Goal: Task Accomplishment & Management: Use online tool/utility

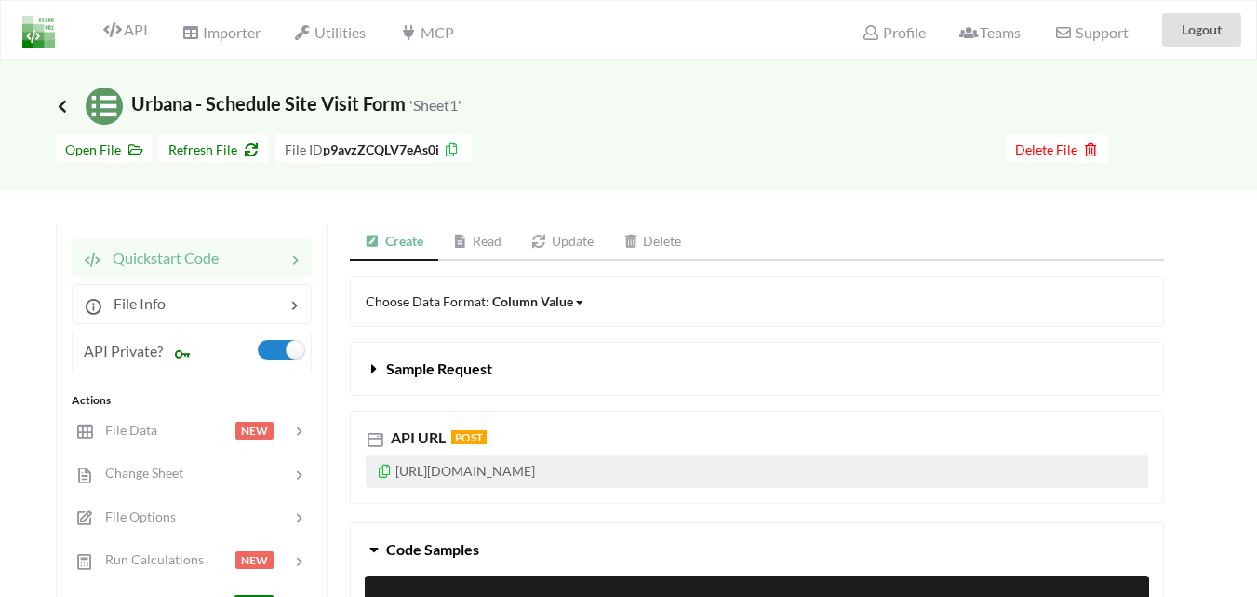
click at [61, 101] on icon at bounding box center [62, 106] width 17 height 15
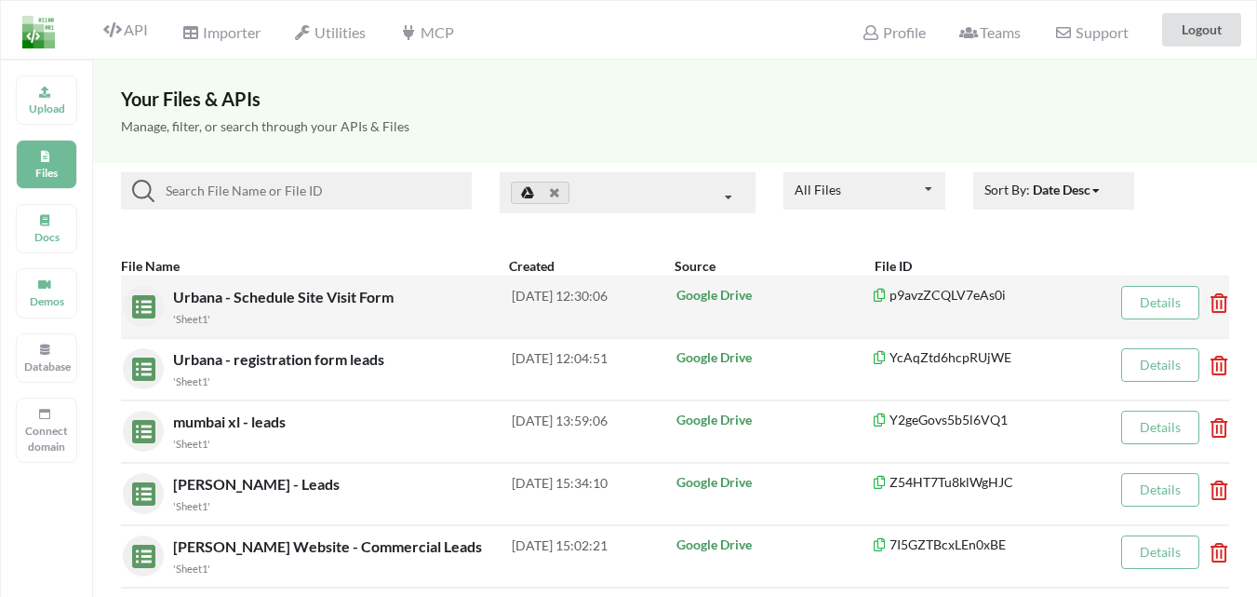
click at [1217, 299] on icon at bounding box center [1214, 296] width 6 height 7
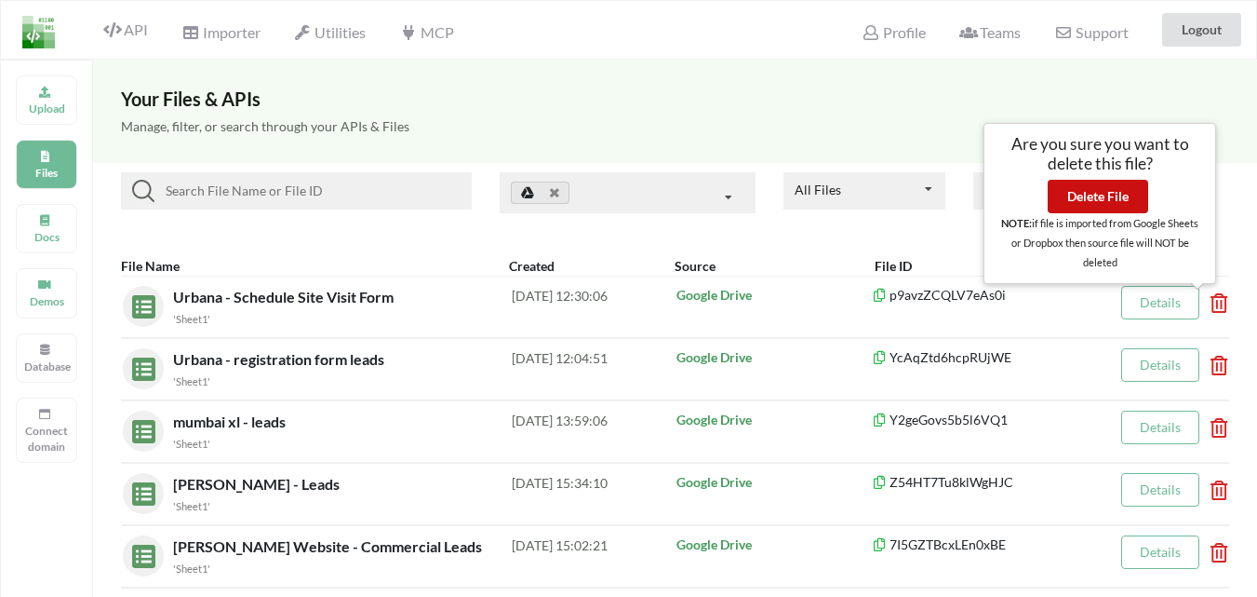
click at [1097, 203] on button "Delete File" at bounding box center [1098, 197] width 101 height 34
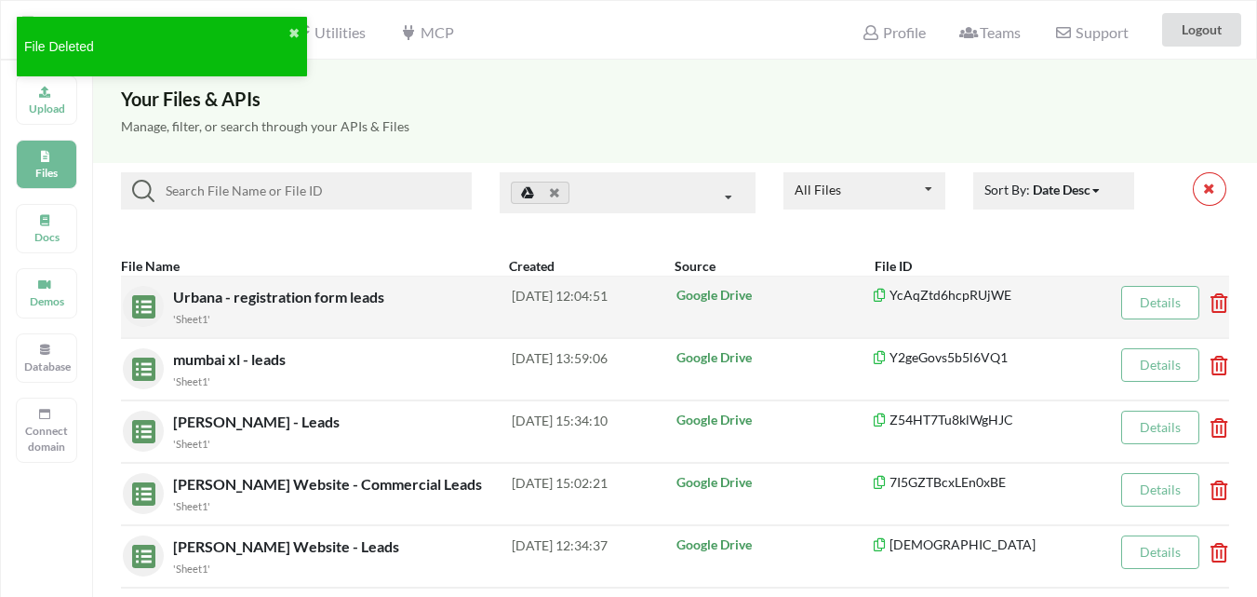
click at [321, 301] on span "Urbana - registration form leads" at bounding box center [280, 297] width 215 height 18
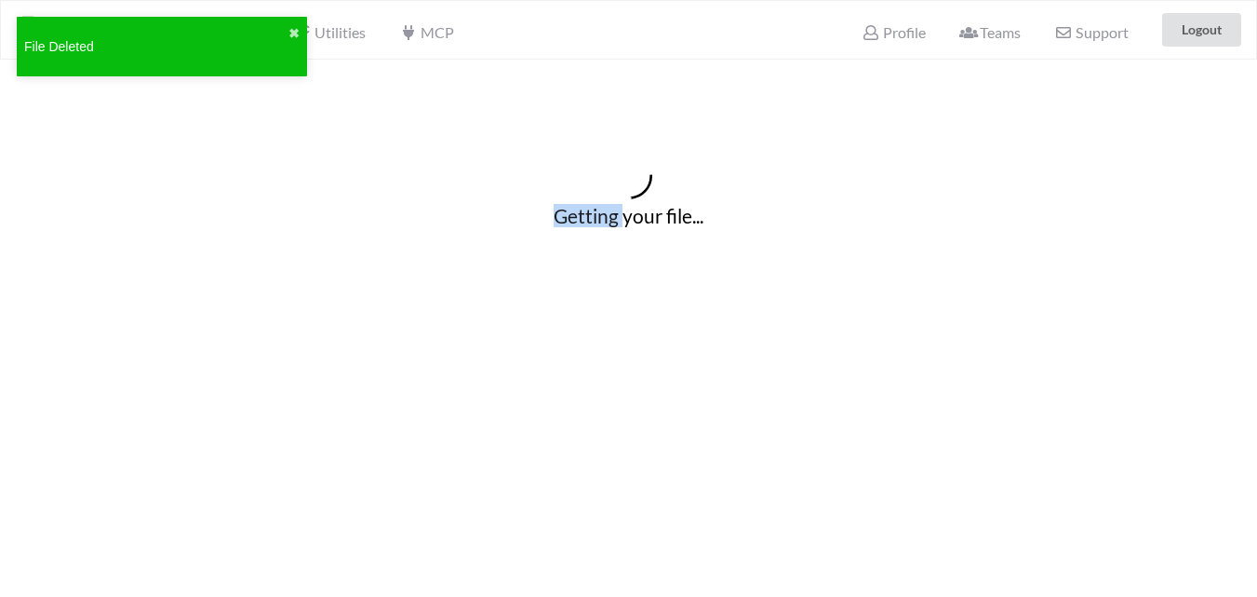
click at [321, 301] on div "Getting your file..." at bounding box center [628, 190] width 1257 height 261
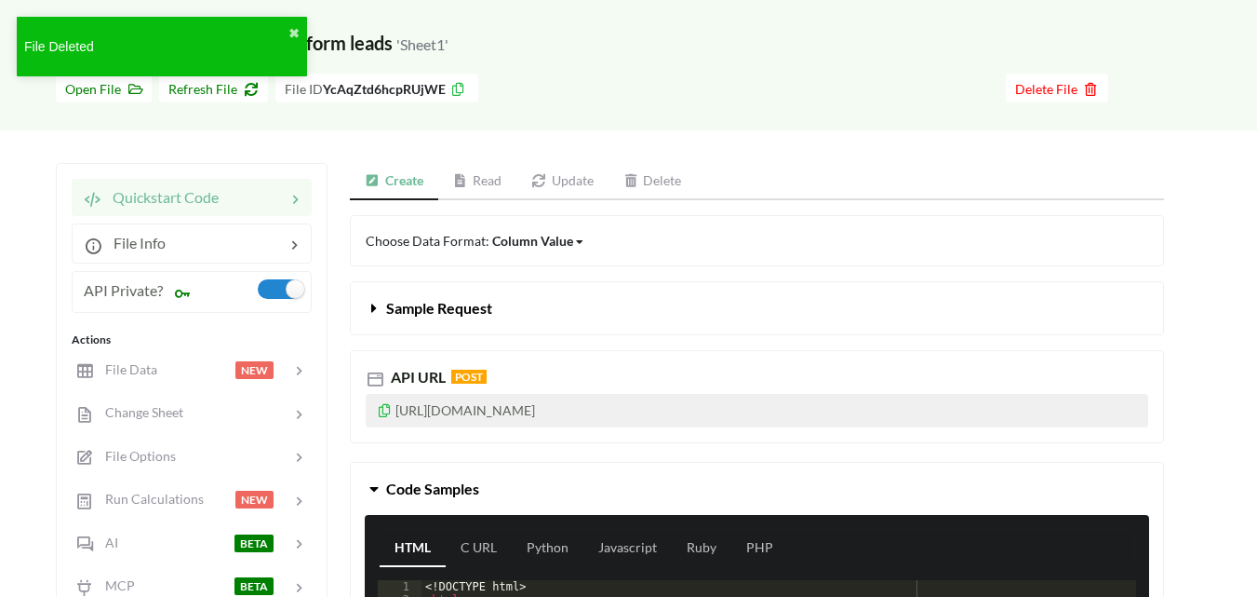
scroll to position [93, 0]
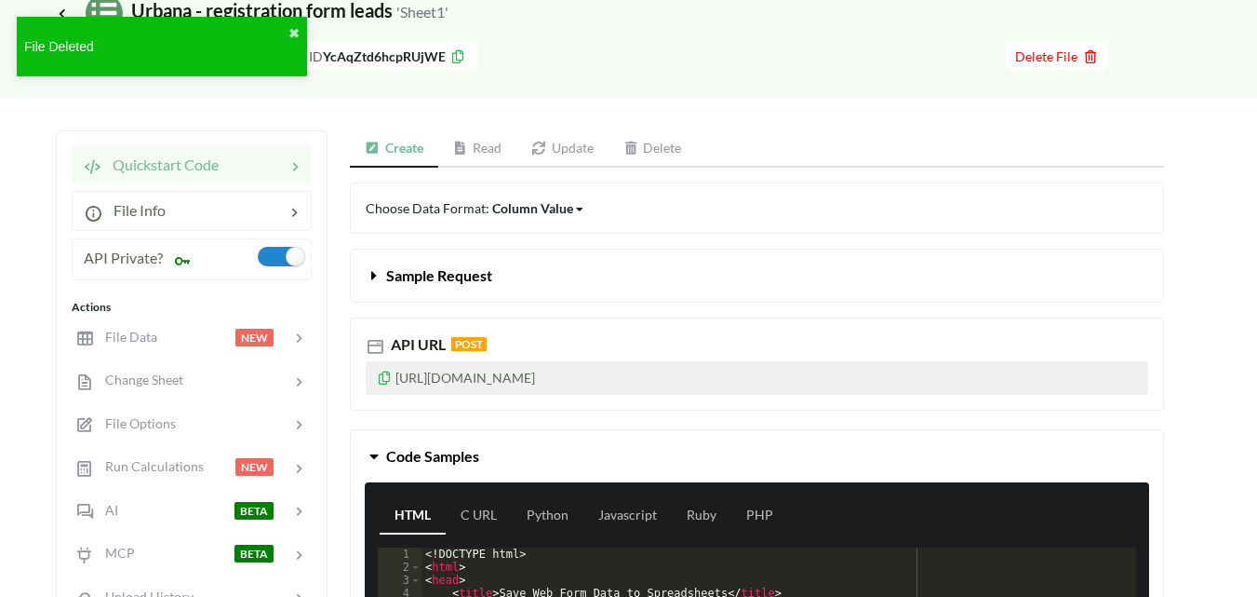
click at [383, 382] on icon at bounding box center [385, 375] width 16 height 13
